Goal: Navigation & Orientation: Find specific page/section

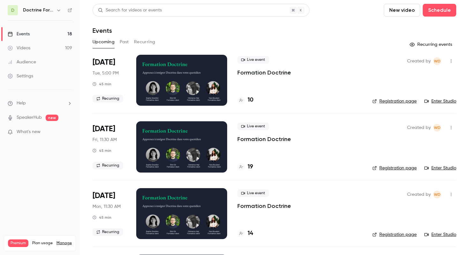
click at [54, 10] on div "Doctrine Formation Avocats" at bounding box center [43, 10] width 40 height 8
click at [58, 10] on icon "button" at bounding box center [58, 10] width 5 height 5
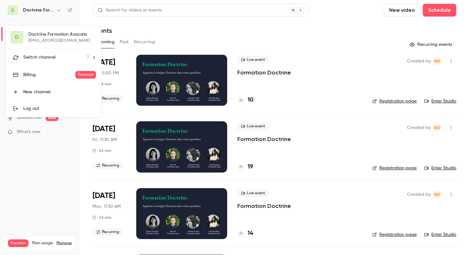
click at [64, 58] on div "Switch channel 7" at bounding box center [56, 57] width 66 height 7
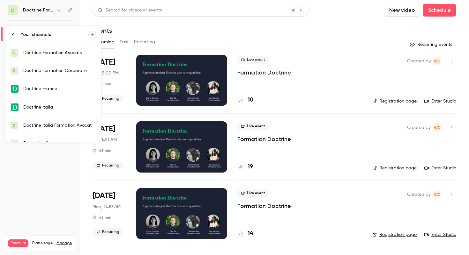
click at [60, 88] on div "Doctrine France" at bounding box center [59, 89] width 73 height 6
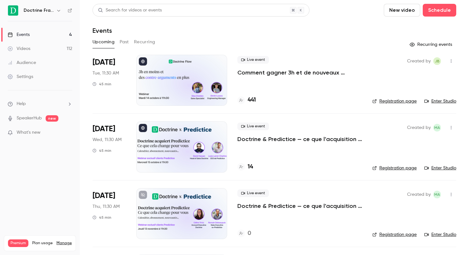
click at [58, 9] on icon "button" at bounding box center [58, 10] width 5 height 5
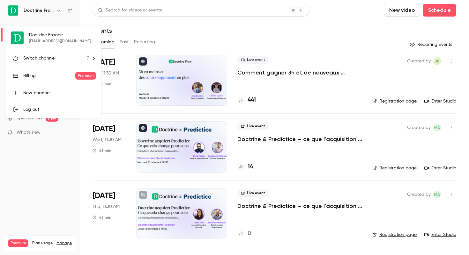
click at [93, 56] on icon at bounding box center [94, 58] width 4 height 4
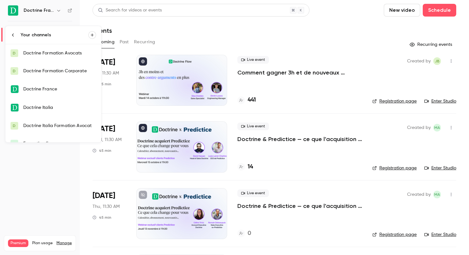
click at [39, 187] on div at bounding box center [234, 127] width 469 height 255
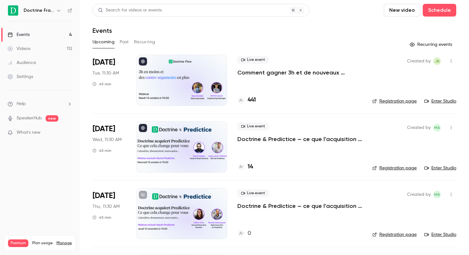
click at [390, 169] on link "Registration page" at bounding box center [394, 168] width 44 height 6
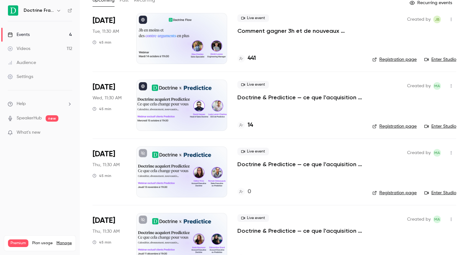
scroll to position [62, 0]
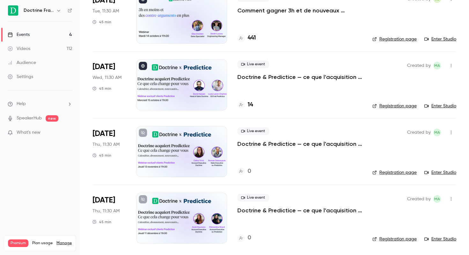
click at [389, 172] on link "Registration page" at bounding box center [394, 173] width 44 height 6
click at [396, 242] on link "Registration page" at bounding box center [394, 239] width 44 height 6
